Goal: Use online tool/utility

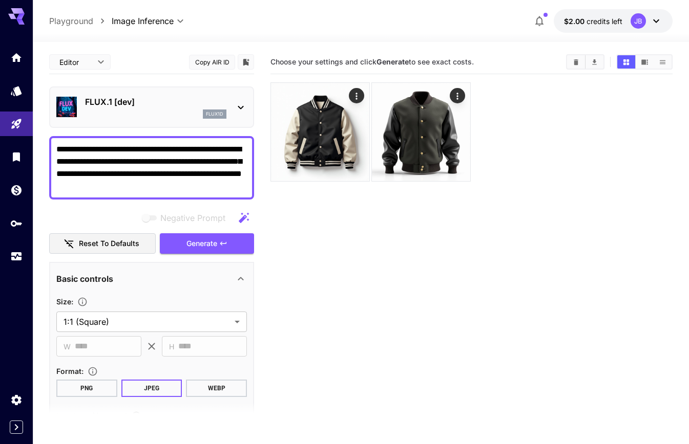
scroll to position [15, 0]
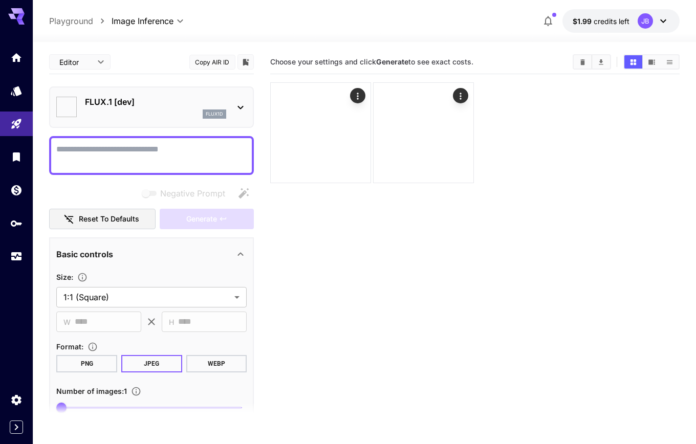
type input "**********"
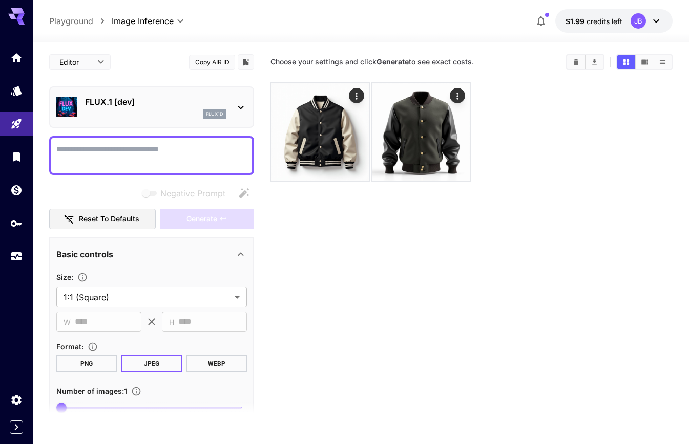
click at [653, 19] on icon at bounding box center [656, 21] width 12 height 12
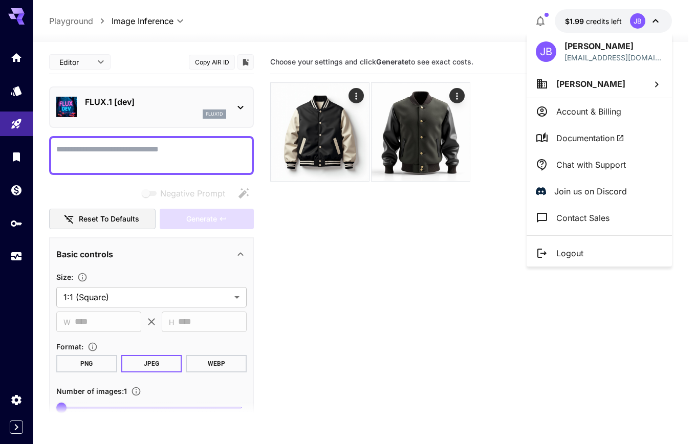
click at [281, 18] on div at bounding box center [348, 222] width 696 height 444
